Goal: Book appointment/travel/reservation

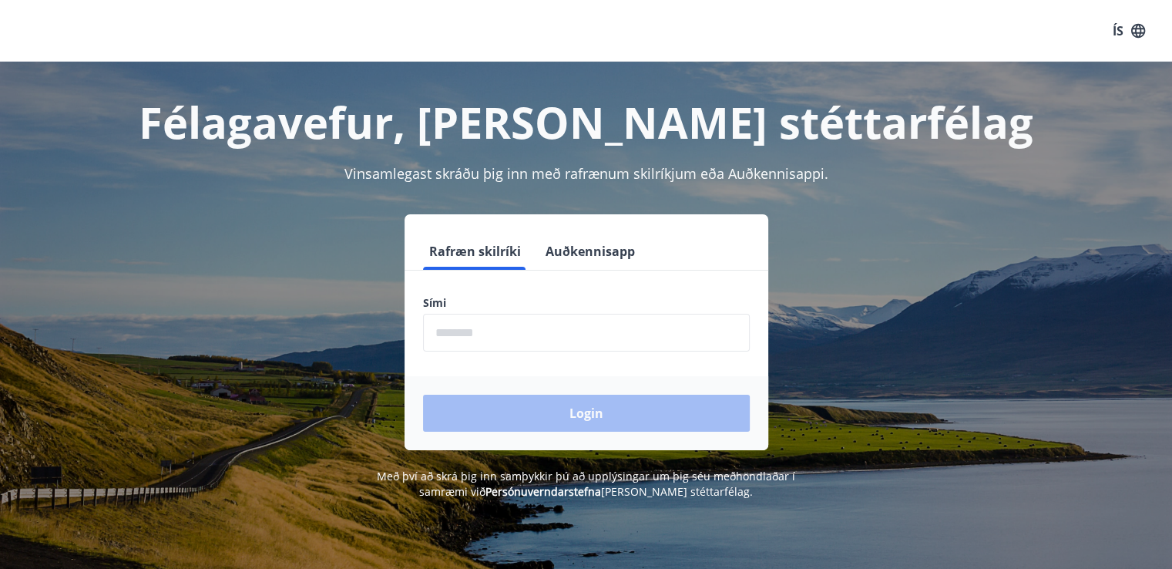
click at [468, 335] on input "phone" at bounding box center [586, 333] width 327 height 38
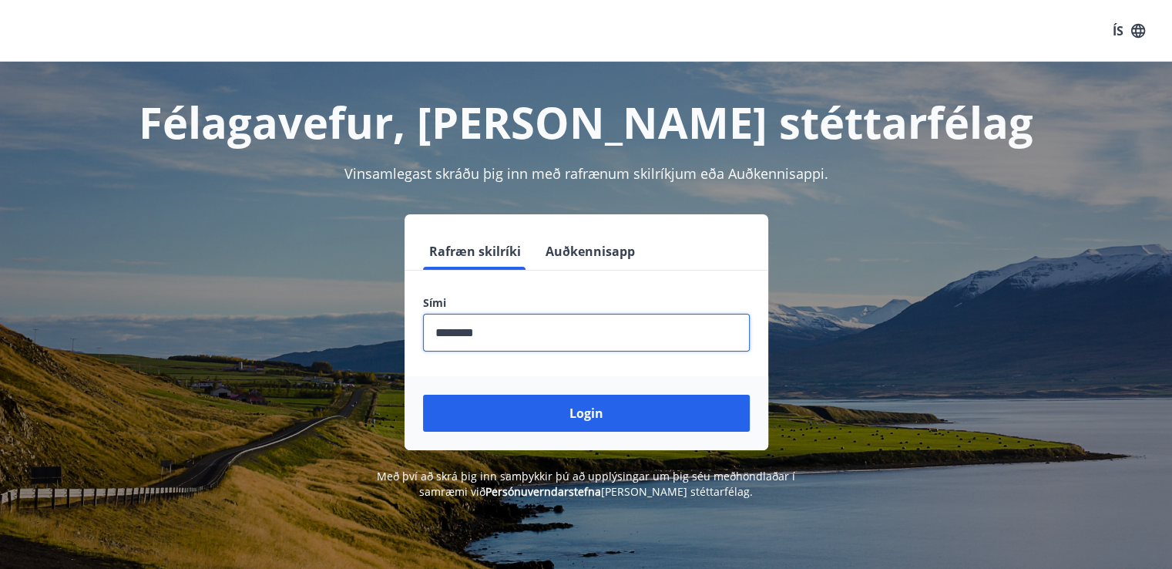
type input "********"
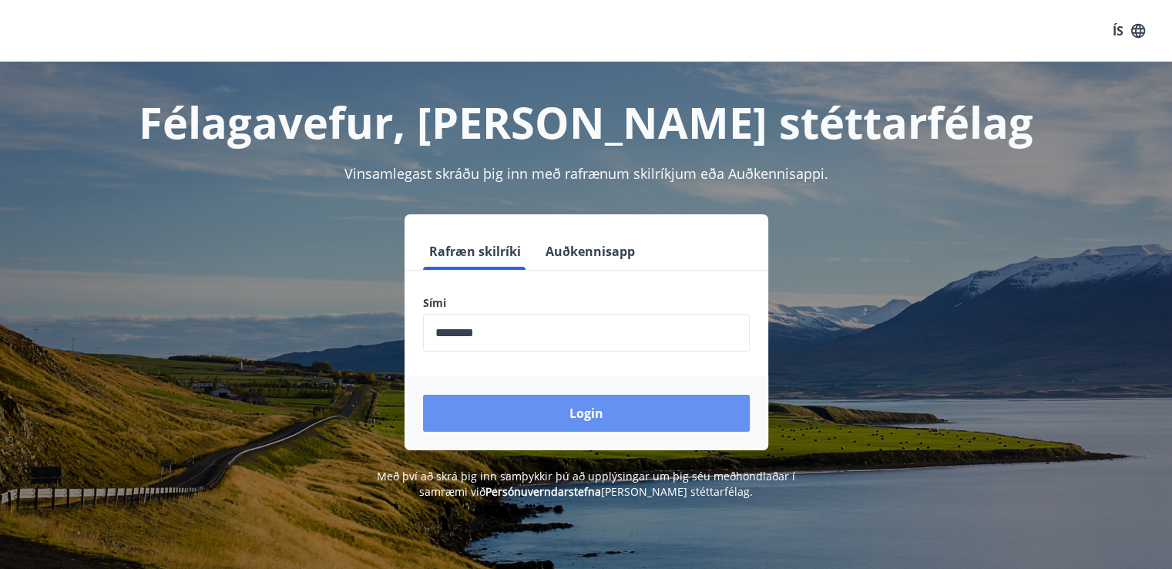
click at [581, 411] on button "Login" at bounding box center [586, 413] width 327 height 37
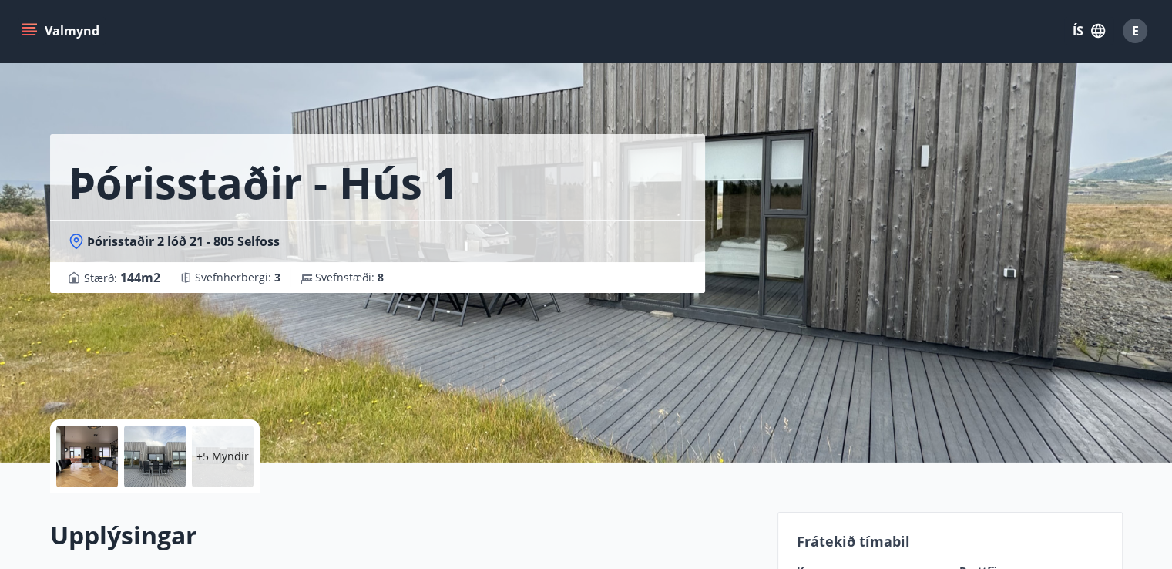
click at [39, 27] on button "Valmynd" at bounding box center [61, 31] width 87 height 28
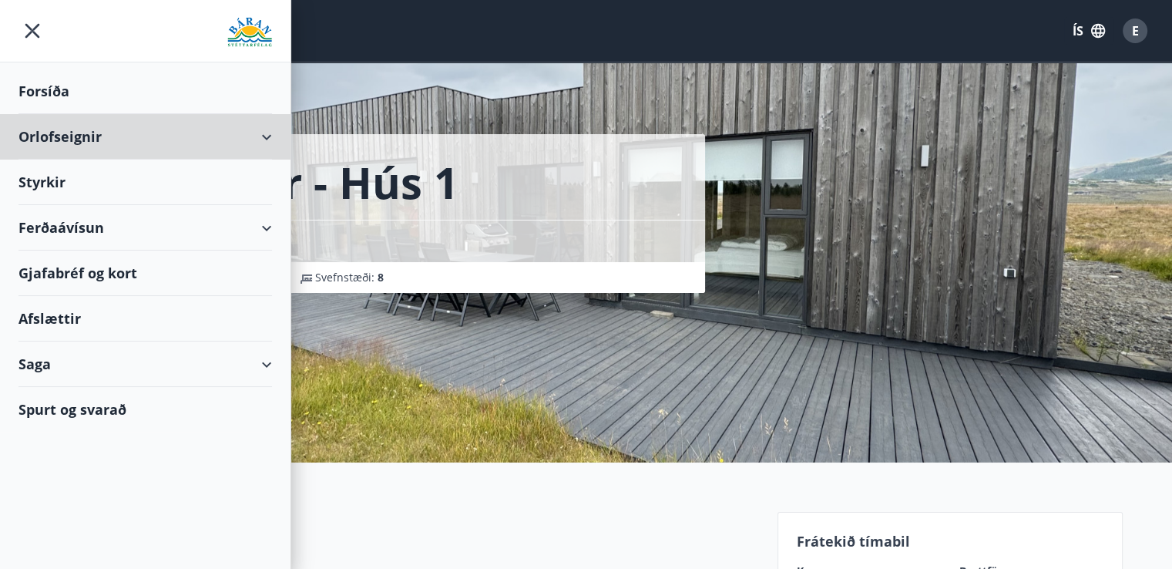
click at [263, 139] on div "Orlofseignir" at bounding box center [145, 136] width 254 height 45
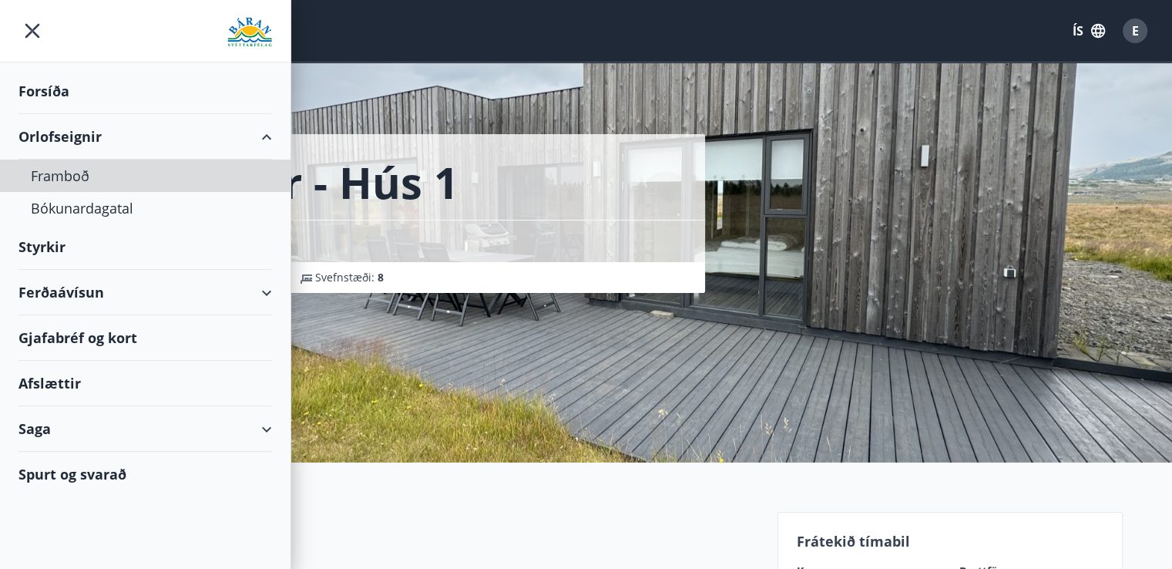
click at [72, 175] on div "Framboð" at bounding box center [145, 176] width 229 height 32
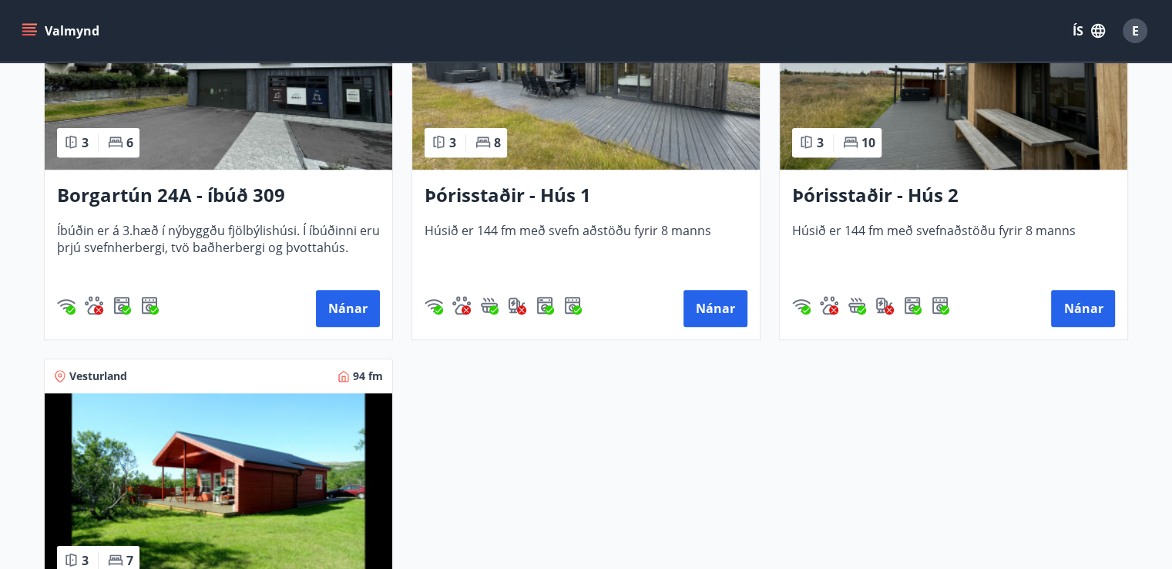
scroll to position [1250, 0]
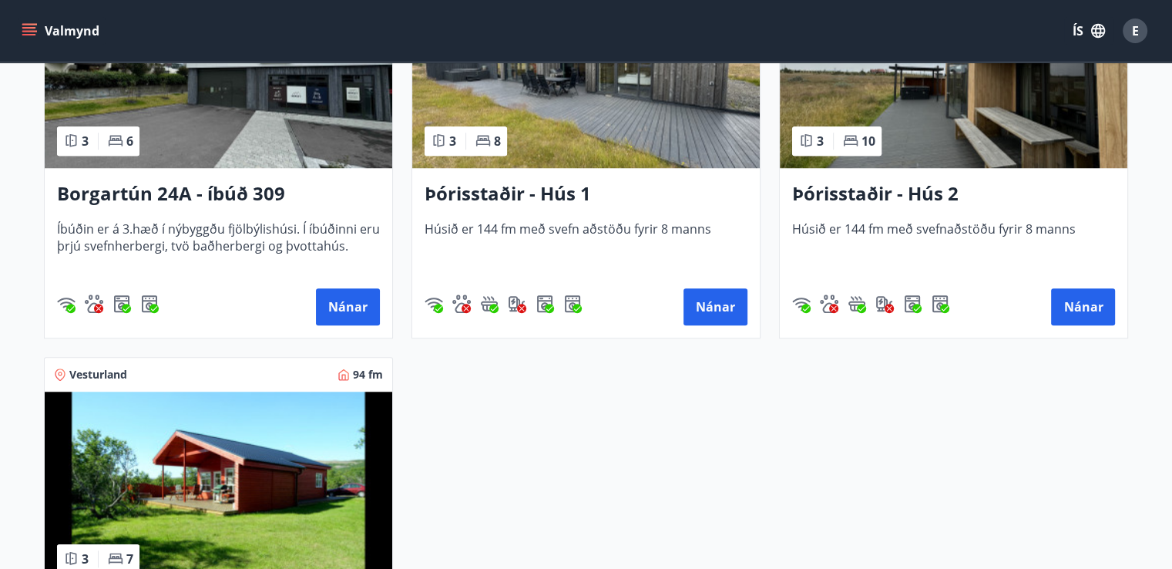
click at [878, 196] on h3 "Þórisstaðir - Hús 2" at bounding box center [953, 194] width 323 height 28
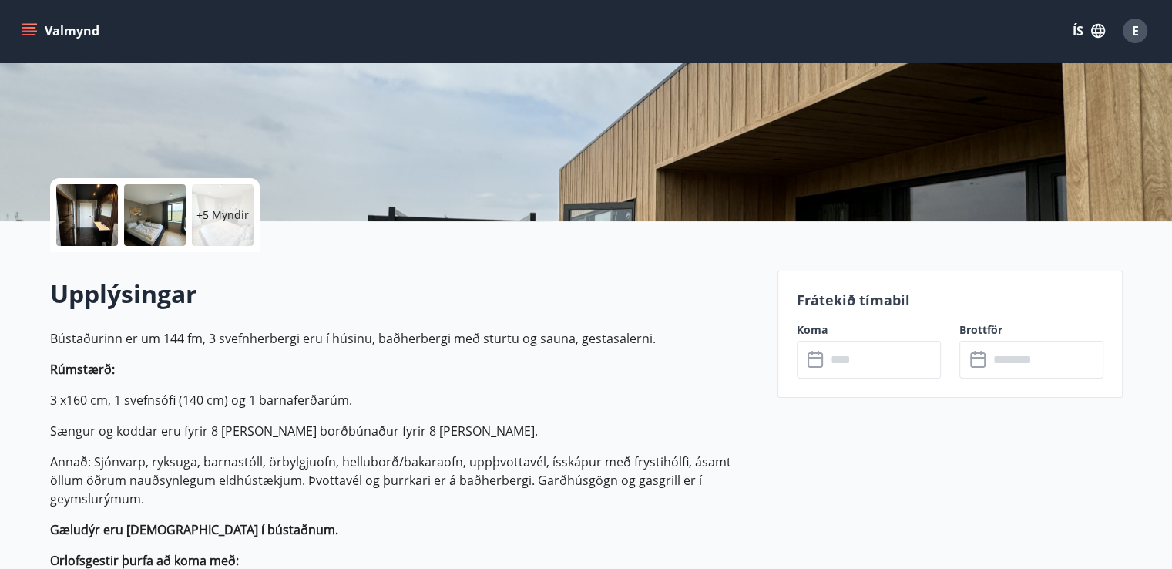
scroll to position [247, 0]
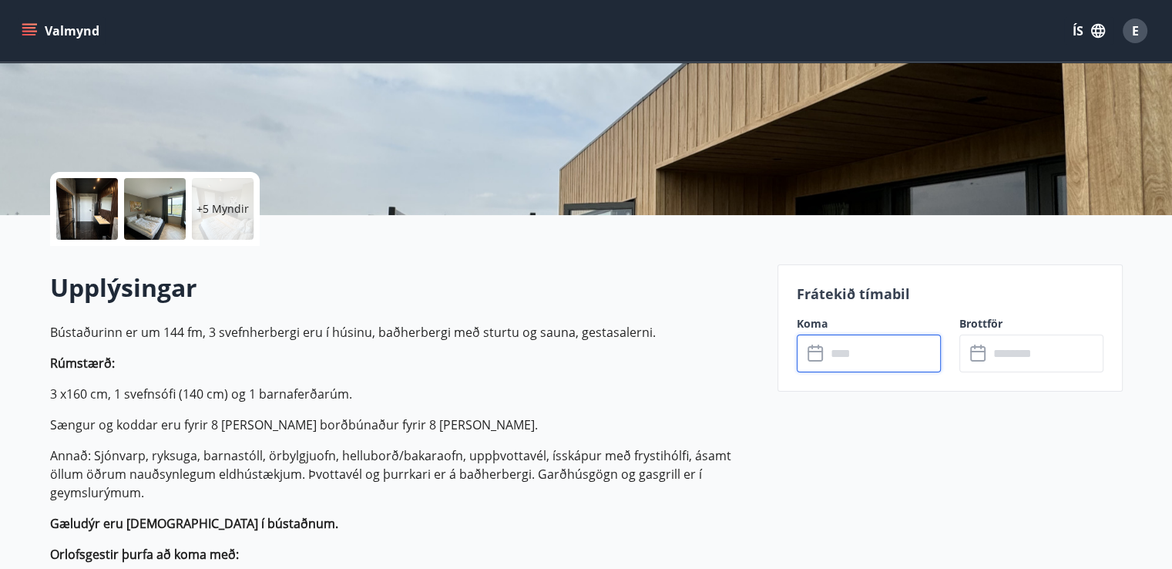
click at [875, 347] on input "text" at bounding box center [883, 353] width 115 height 38
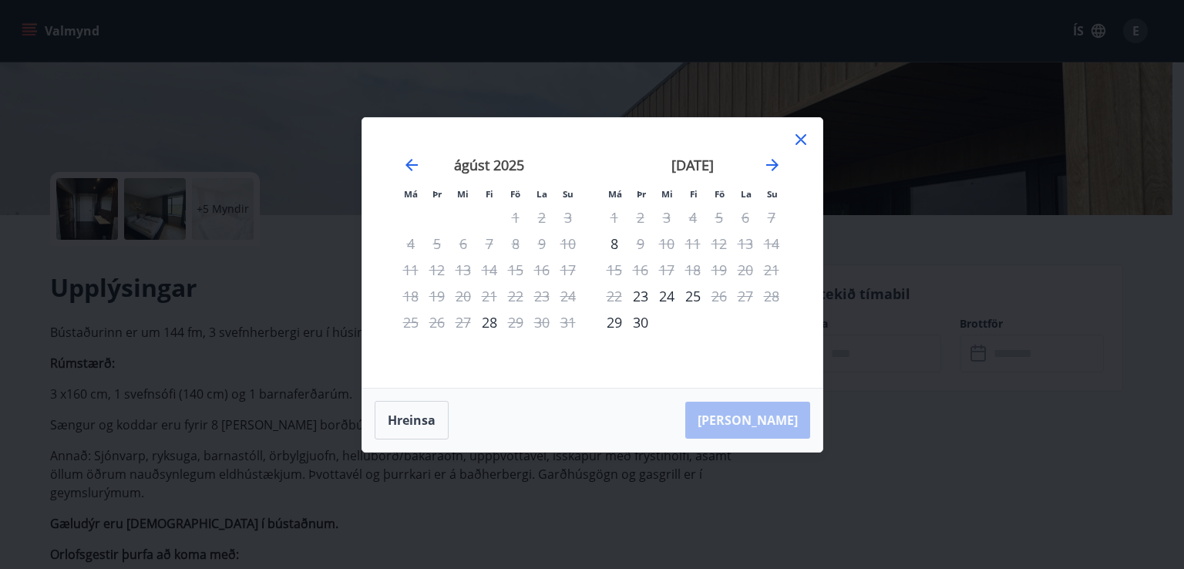
click at [802, 140] on icon at bounding box center [800, 139] width 11 height 11
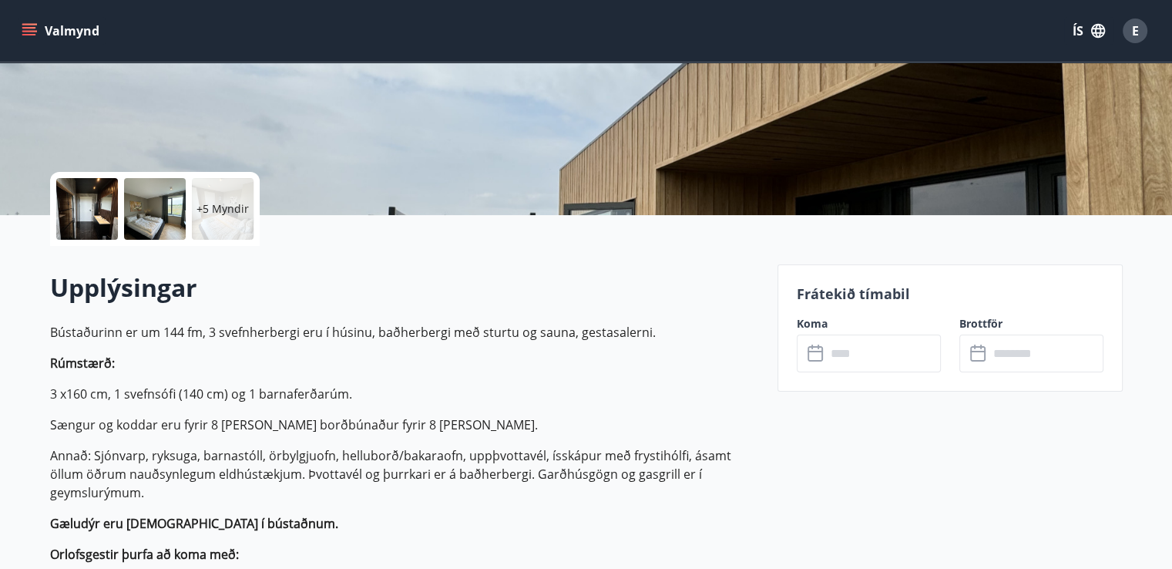
click at [30, 29] on icon "menu" at bounding box center [29, 28] width 14 height 2
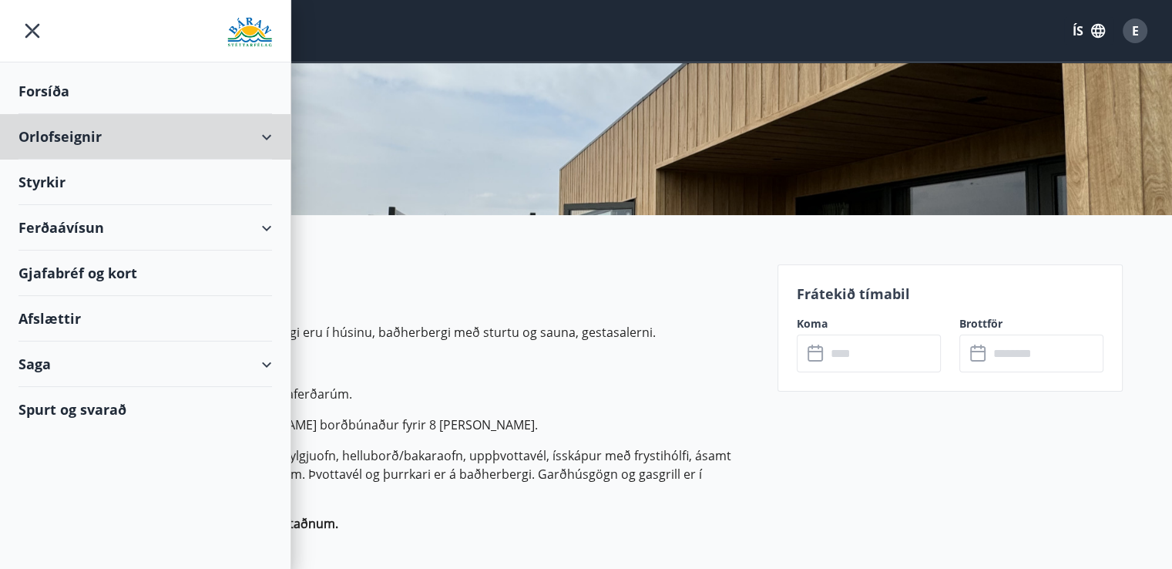
click at [267, 129] on div "Orlofseignir" at bounding box center [145, 136] width 254 height 45
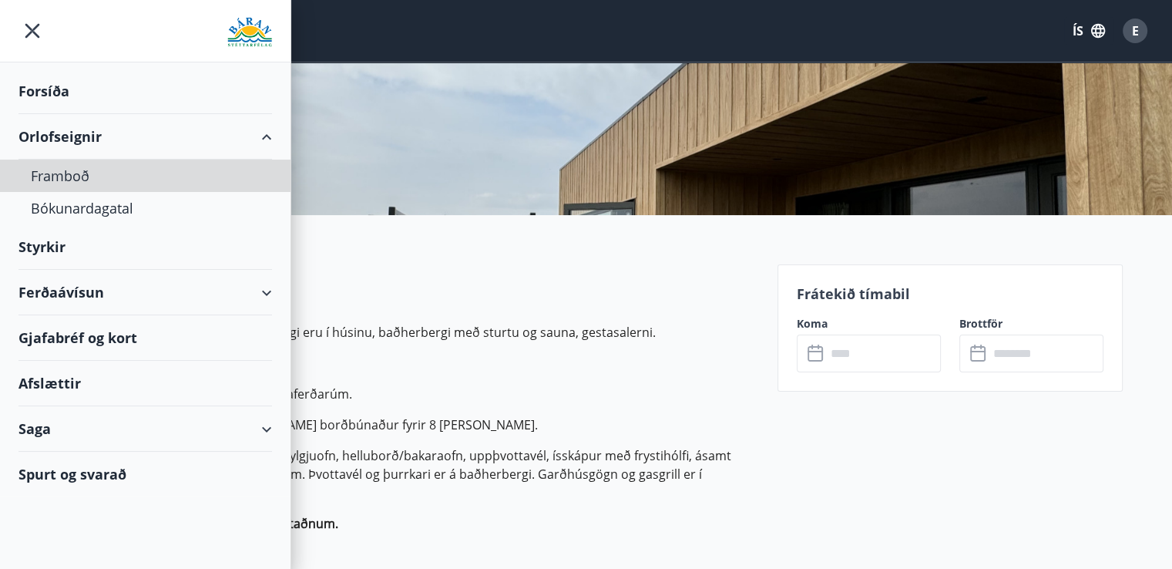
click at [80, 174] on div "Framboð" at bounding box center [145, 176] width 229 height 32
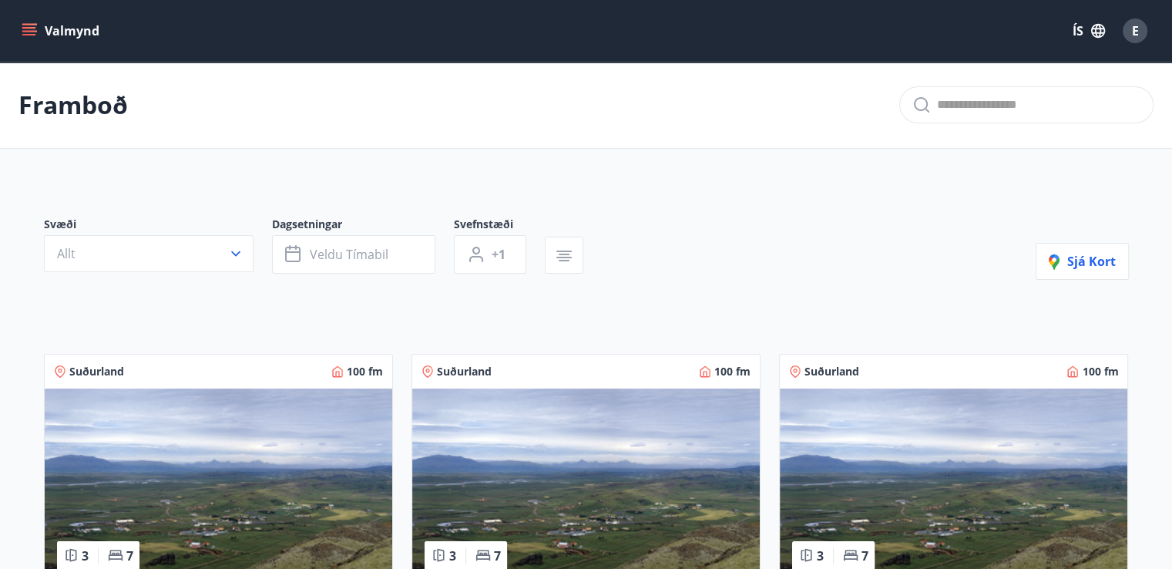
click at [219, 247] on button "Allt" at bounding box center [149, 253] width 210 height 37
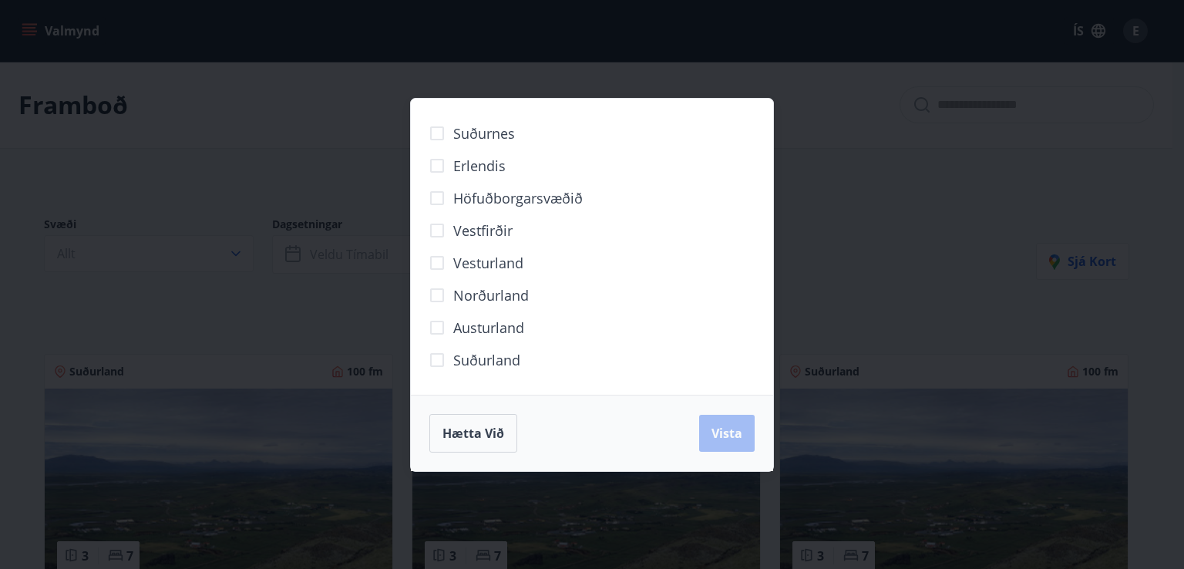
click at [832, 275] on div "Suðurnes Erlendis Höfuðborgarsvæðið Vestfirðir Vesturland Norðurland Austurland…" at bounding box center [592, 284] width 1184 height 569
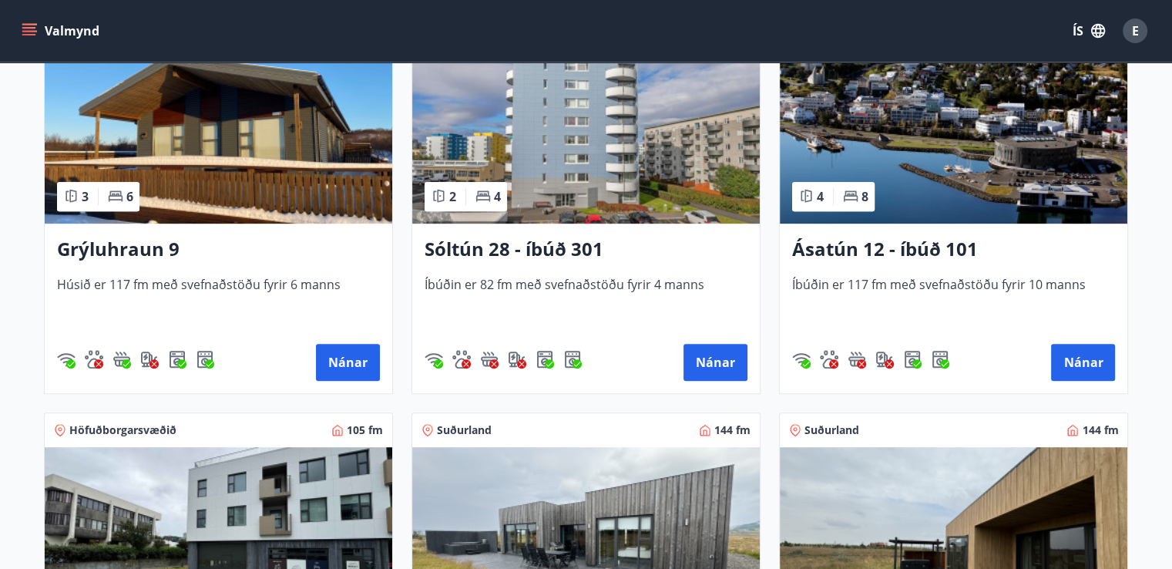
click at [253, 182] on img at bounding box center [219, 126] width 348 height 194
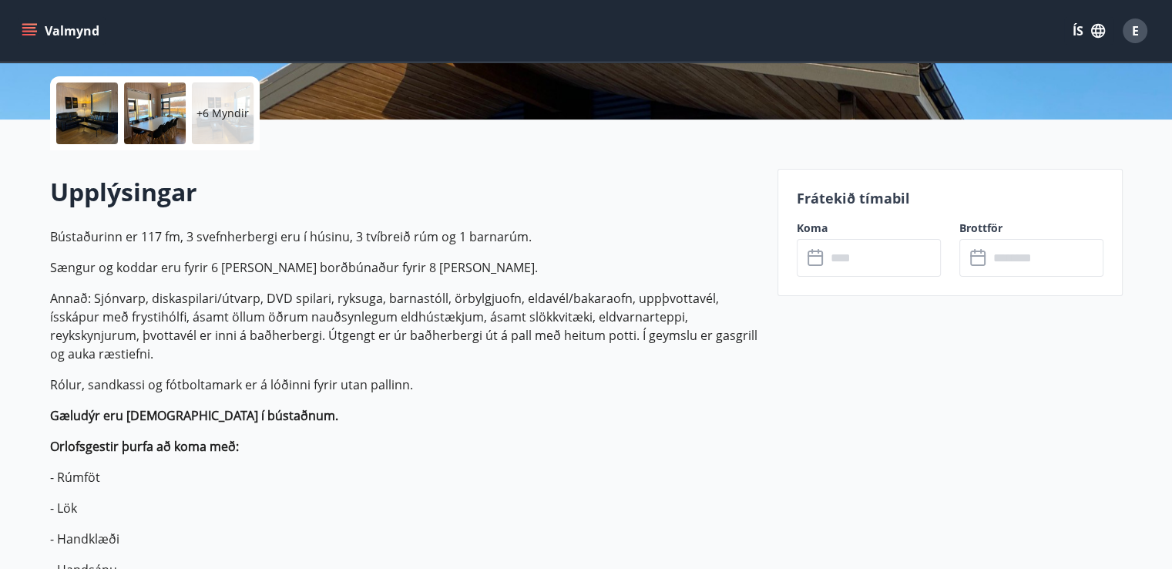
scroll to position [359, 0]
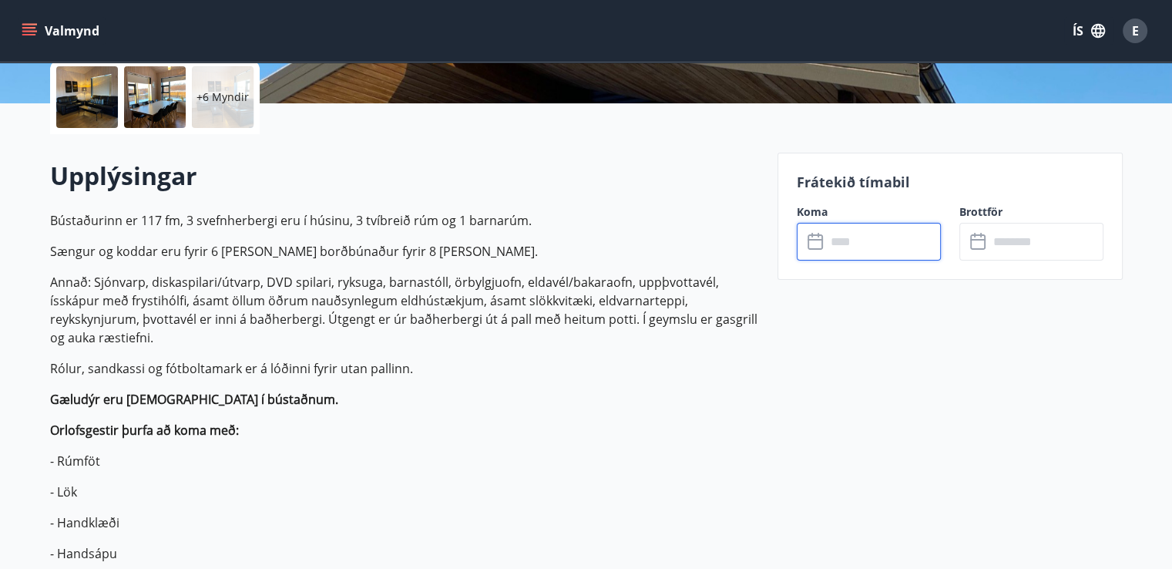
click at [864, 247] on input "text" at bounding box center [883, 242] width 115 height 38
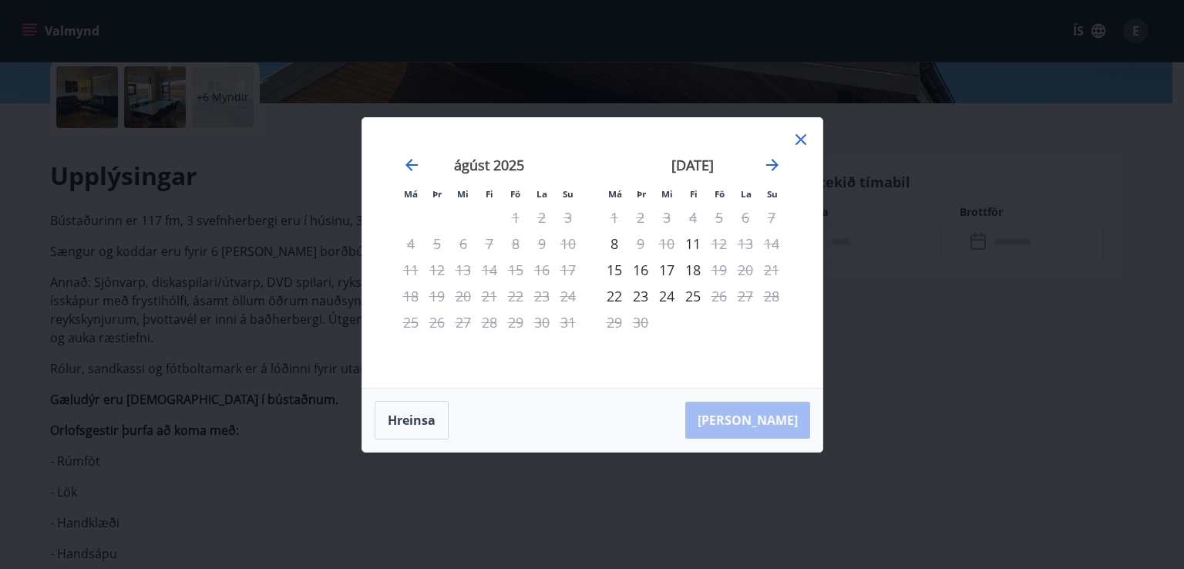
click at [796, 142] on icon at bounding box center [800, 139] width 18 height 18
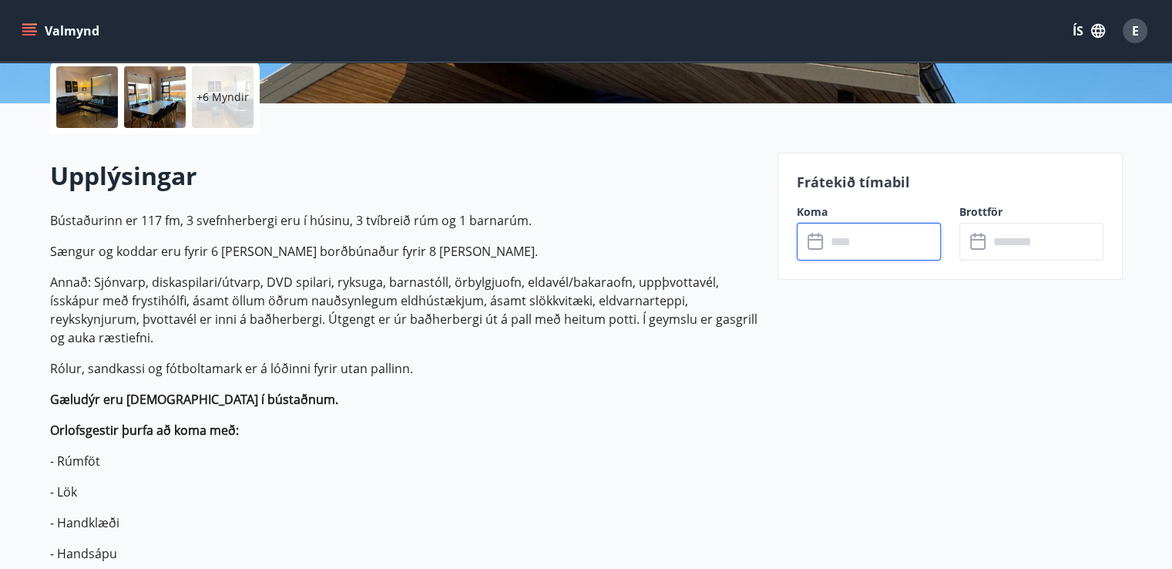
click at [22, 29] on icon "menu" at bounding box center [29, 28] width 14 height 2
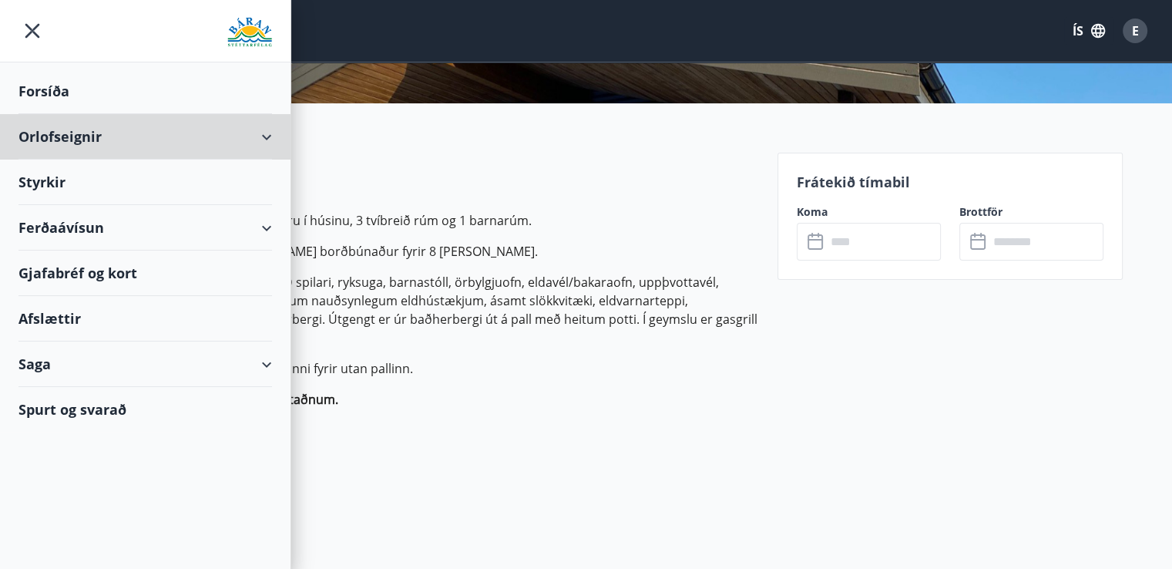
click at [267, 133] on div "Orlofseignir" at bounding box center [145, 136] width 254 height 45
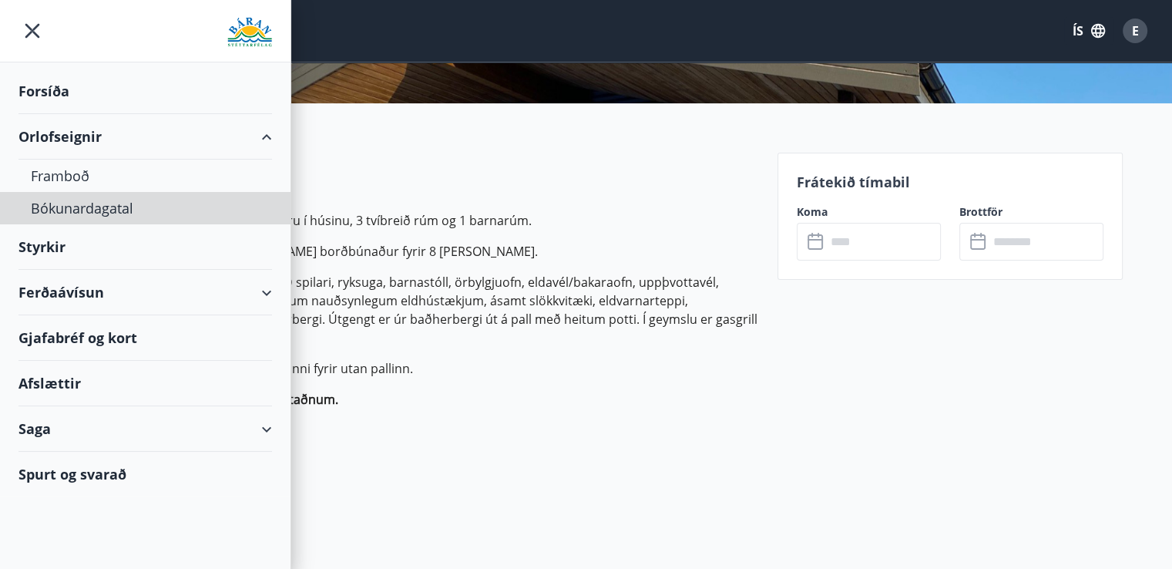
click at [78, 213] on div "Bókunardagatal" at bounding box center [145, 208] width 229 height 32
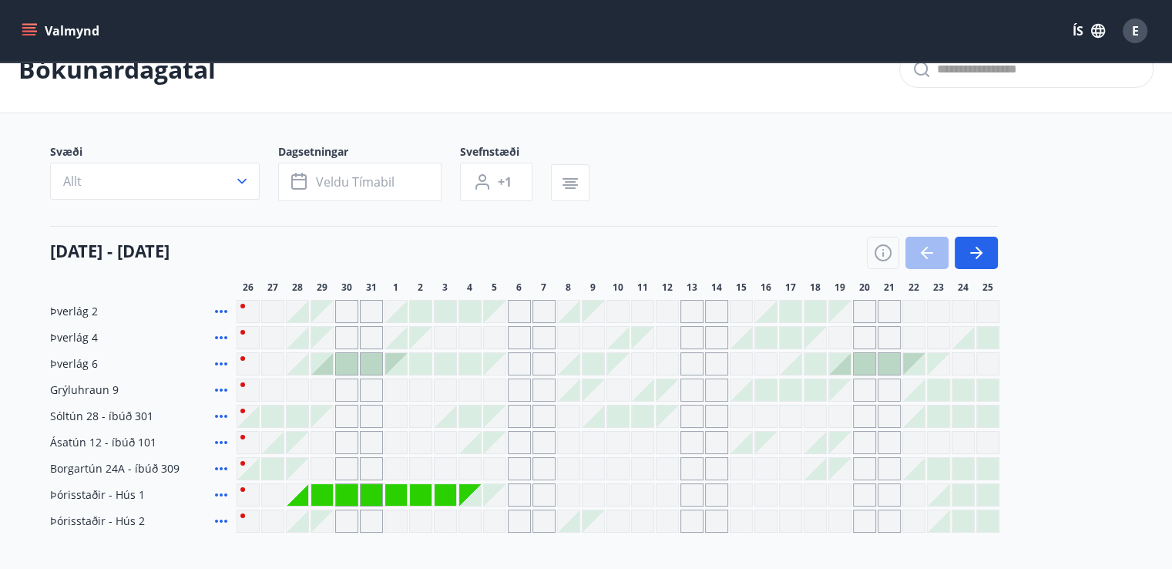
scroll to position [49, 0]
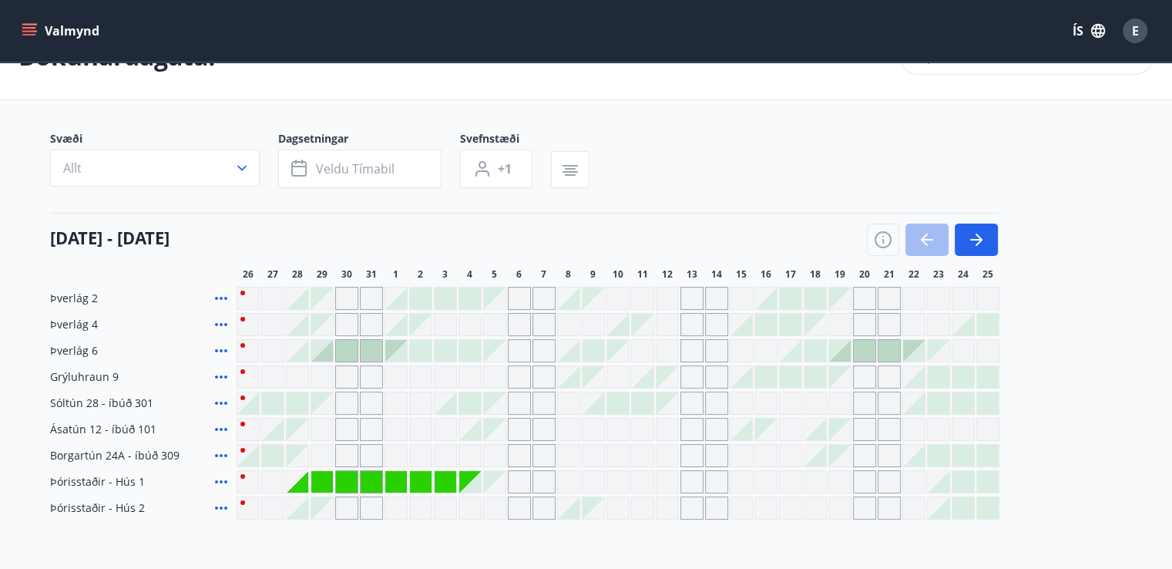
click at [571, 353] on div at bounding box center [569, 351] width 22 height 22
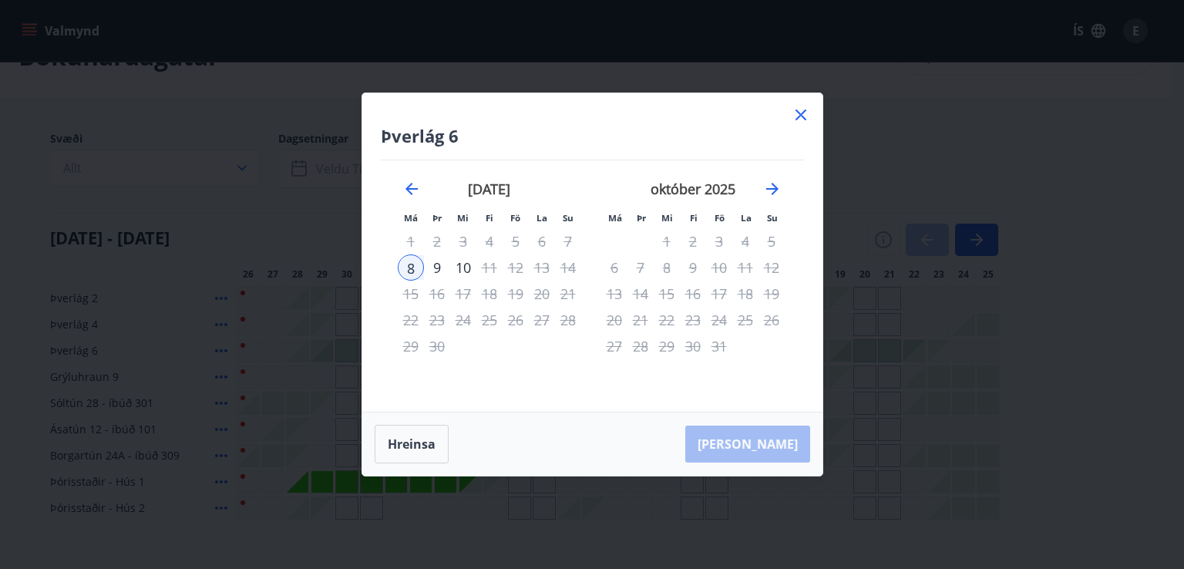
click at [801, 117] on icon at bounding box center [800, 114] width 11 height 11
click at [801, 117] on main "Bókunardagatal Svæði Allt Dagsetningar Veldu tímabil Svefnstæði +1 26 ágúst - 2…" at bounding box center [586, 266] width 1172 height 506
